Goal: Find specific page/section: Find specific page/section

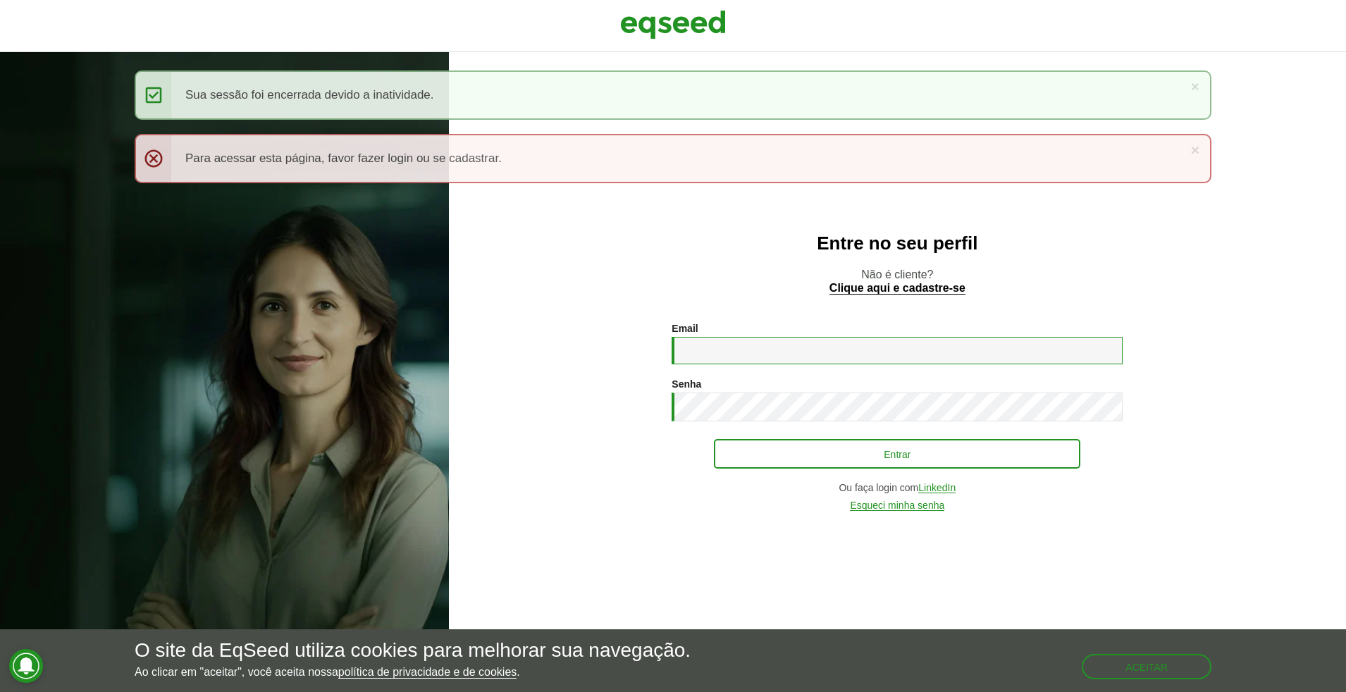
type input "**********"
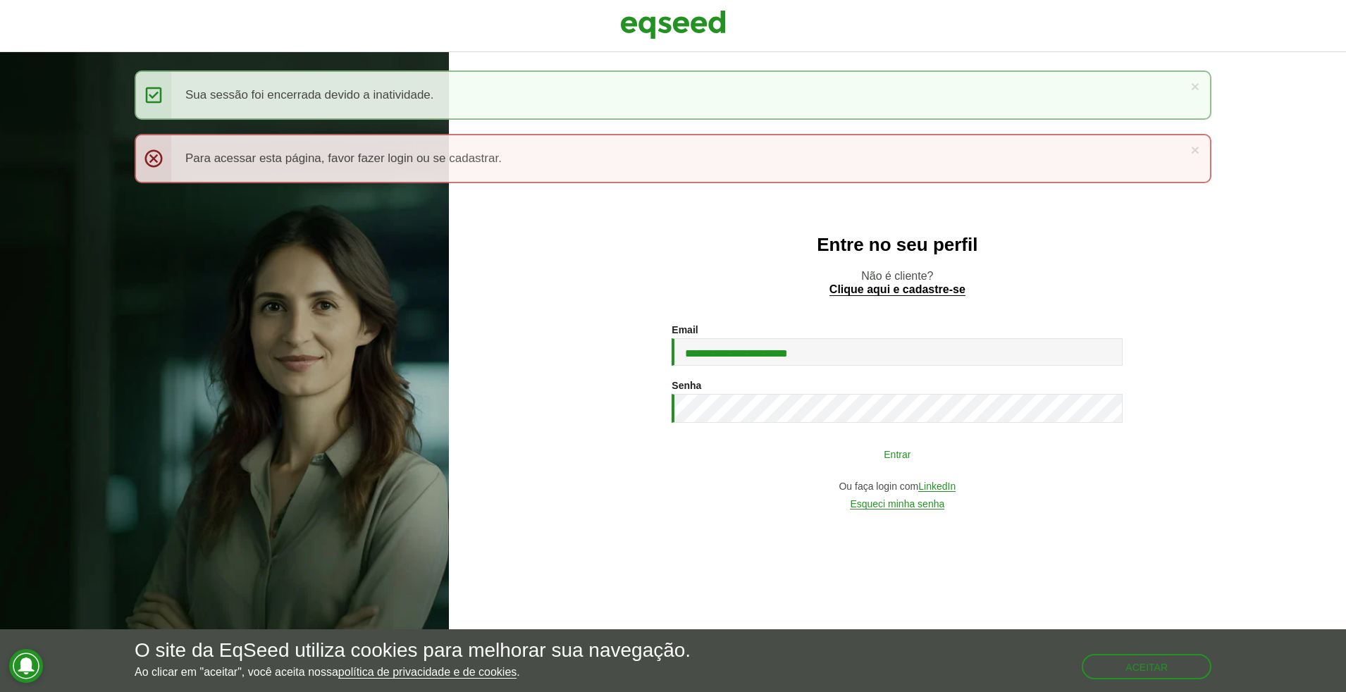
click at [950, 461] on button "Entrar" at bounding box center [897, 453] width 366 height 27
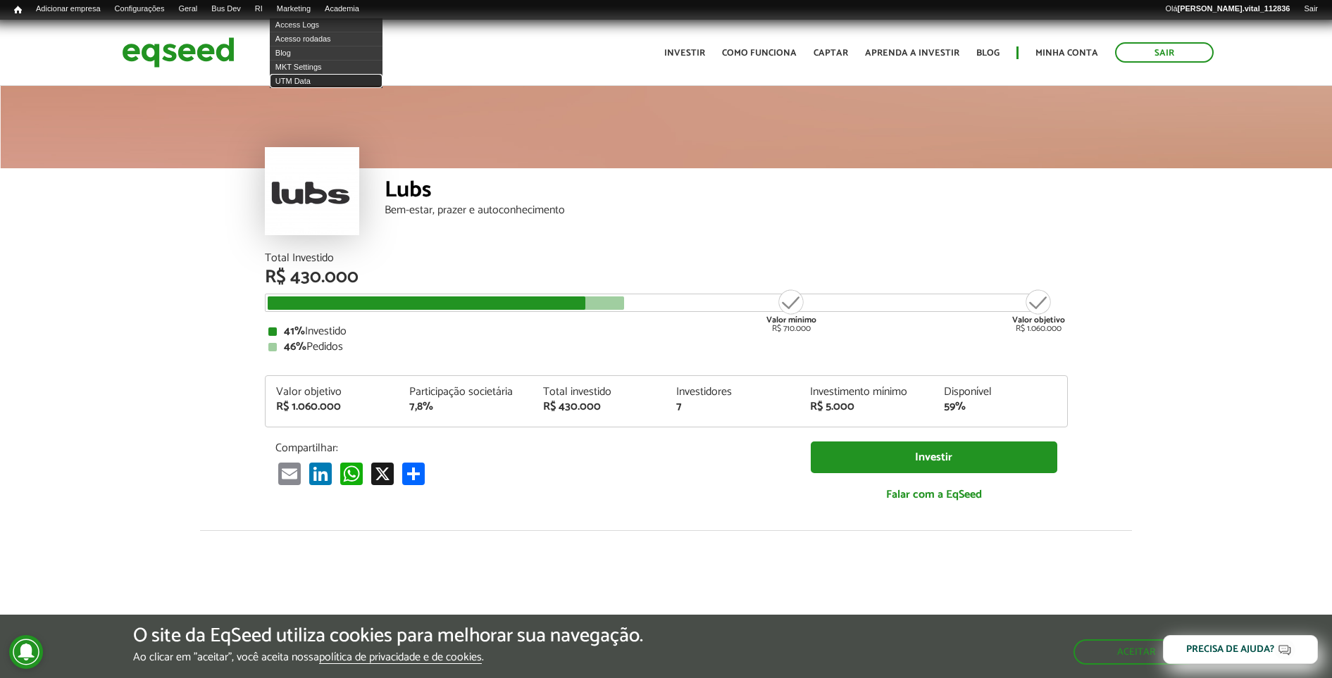
click at [323, 78] on link "UTM Data" at bounding box center [326, 81] width 113 height 14
